Goal: Information Seeking & Learning: Learn about a topic

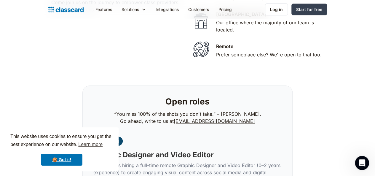
scroll to position [1298, 0]
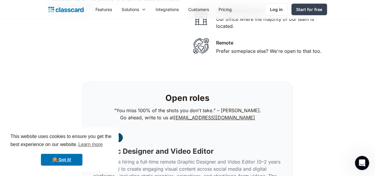
click at [159, 158] on p "Classcard is hiring a full-time remote Graphic Designer and Video Editor (0–2 y…" at bounding box center [187, 176] width 188 height 36
drag, startPoint x: 254, startPoint y: 57, endPoint x: 184, endPoint y: 61, distance: 70.1
click at [184, 107] on p "“You miss 100% of the shots you don't take.” – Wayne Gretzk. Go ahead, write to…" at bounding box center [187, 114] width 147 height 14
copy link "[EMAIL_ADDRESS][DOMAIN_NAME]"
click at [272, 126] on div "Marketing Graphic Designer and Video Editor Classcard is hiring a full-time rem…" at bounding box center [187, 170] width 188 height 88
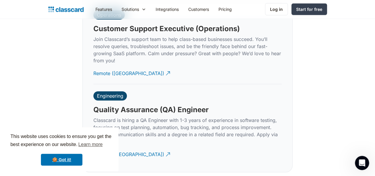
scroll to position [1826, 0]
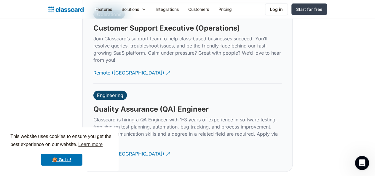
click at [140, 105] on h3 "Quality Assurance (QA) Engineer" at bounding box center [150, 109] width 115 height 9
click at [115, 146] on div "Remote ([GEOGRAPHIC_DATA])" at bounding box center [128, 152] width 71 height 12
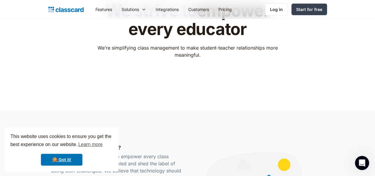
scroll to position [0, 0]
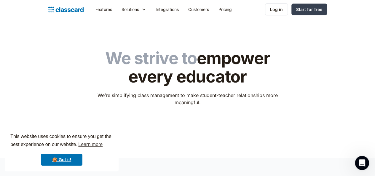
drag, startPoint x: 221, startPoint y: 81, endPoint x: 348, endPoint y: 65, distance: 128.5
click at [327, 65] on div "We strive to empower every educator We’re simplifying class management to make …" at bounding box center [187, 84] width 279 height 89
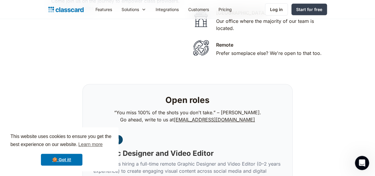
scroll to position [1295, 0]
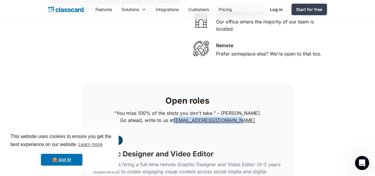
drag, startPoint x: 250, startPoint y: 59, endPoint x: 183, endPoint y: 62, distance: 67.6
click at [183, 109] on p "“You miss 100% of the shots you don't take.” – Wayne Gretzk. Go ahead, write to…" at bounding box center [187, 116] width 147 height 14
copy link "[EMAIL_ADDRESS][DOMAIN_NAME]"
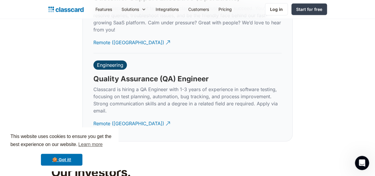
scroll to position [1856, 0]
click at [118, 115] on div "Remote ([GEOGRAPHIC_DATA])" at bounding box center [128, 121] width 71 height 12
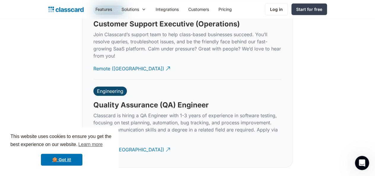
scroll to position [1831, 0]
